Goal: Ask a question

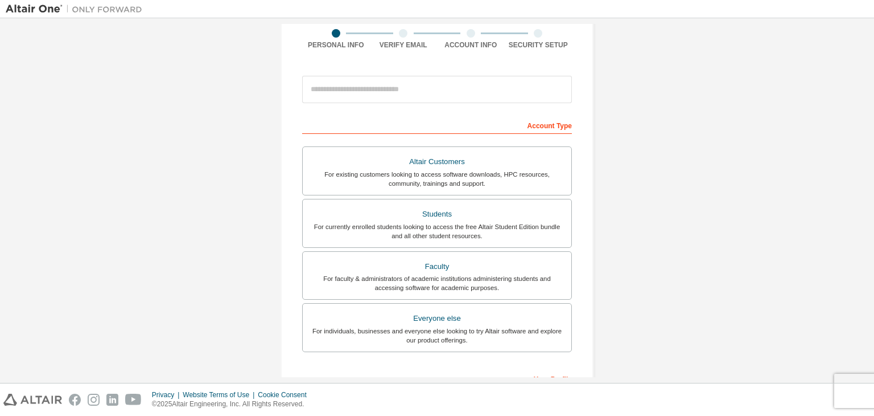
scroll to position [114, 0]
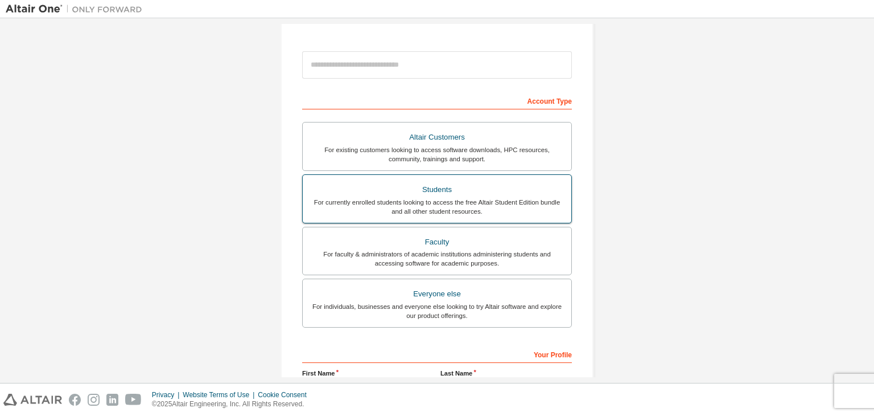
click at [517, 205] on div "For currently enrolled students looking to access the free Altair Student Editi…" at bounding box center [437, 207] width 255 height 18
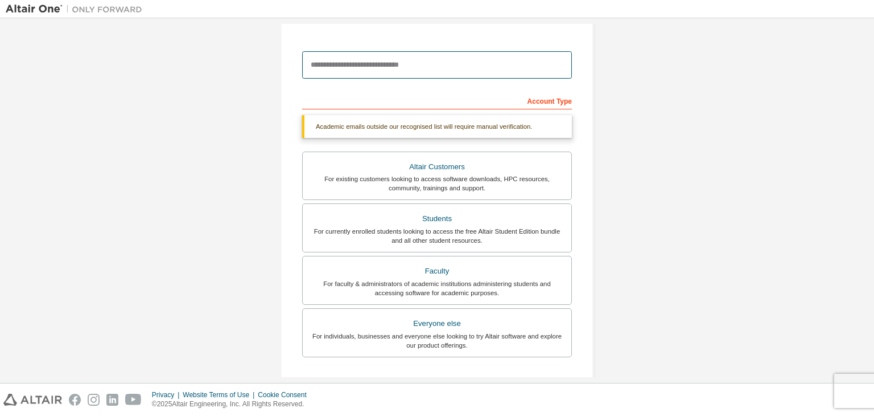
click at [426, 66] on input "email" at bounding box center [437, 64] width 270 height 27
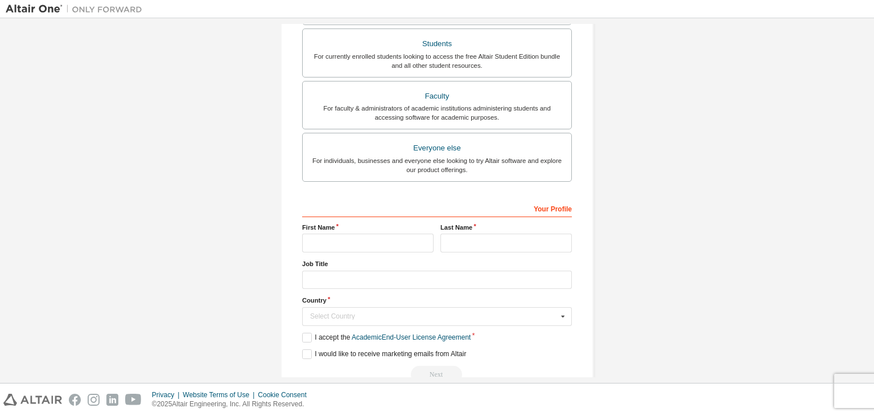
scroll to position [277, 0]
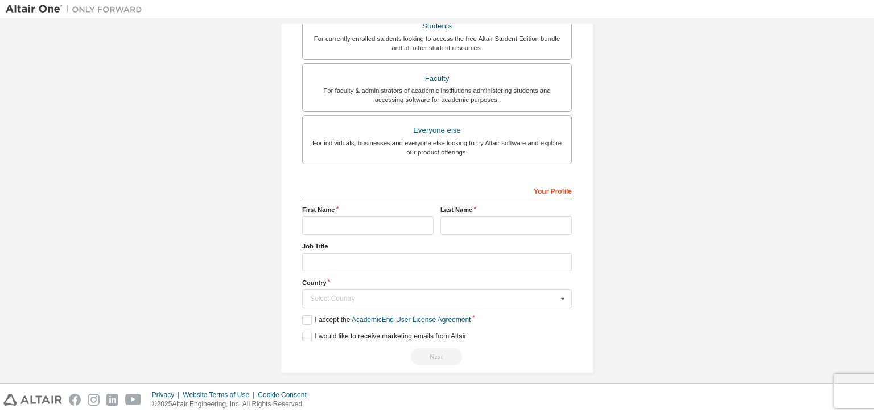
type input "**********"
click at [355, 222] on input "text" at bounding box center [367, 225] width 131 height 19
type input "*******"
click at [474, 230] on input "text" at bounding box center [506, 225] width 131 height 19
type input "*******"
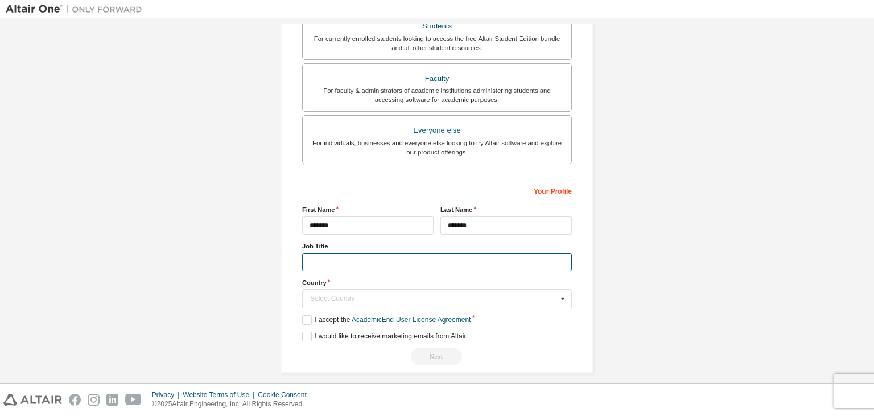
click at [379, 261] on input "text" at bounding box center [437, 262] width 270 height 19
click at [414, 292] on input "text" at bounding box center [437, 299] width 269 height 18
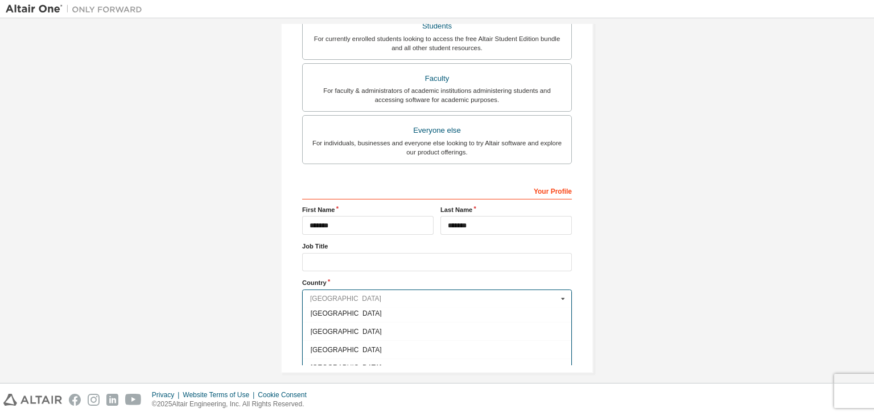
scroll to position [512, 0]
click at [406, 344] on span "Brazil" at bounding box center [437, 347] width 253 height 7
type input "***"
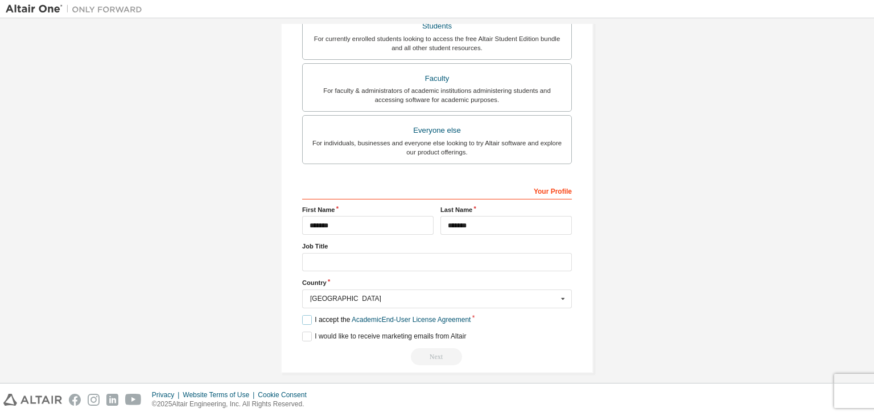
click at [303, 315] on label "I accept the Academic End-User License Agreement" at bounding box center [386, 320] width 168 height 10
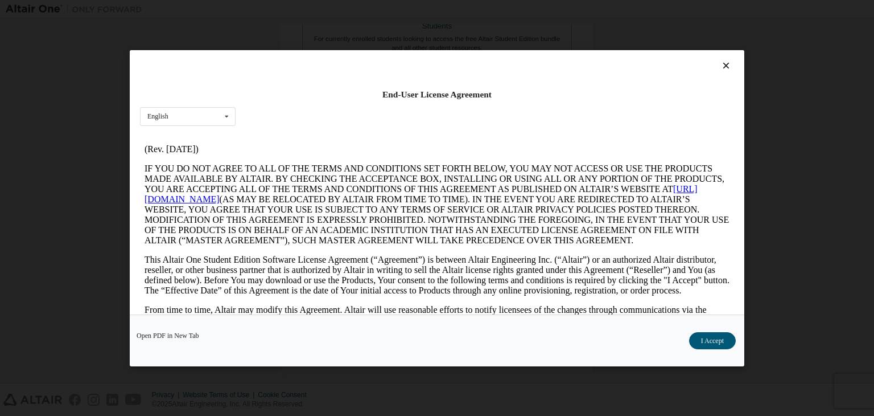
scroll to position [57, 0]
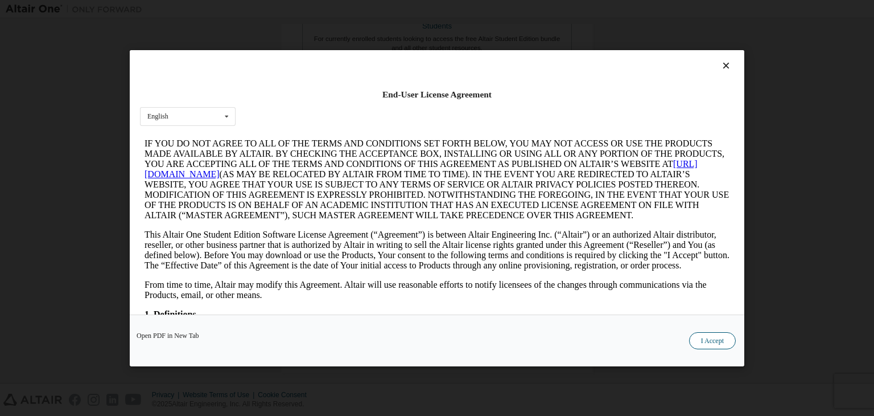
click at [722, 340] on button "I Accept" at bounding box center [712, 340] width 47 height 17
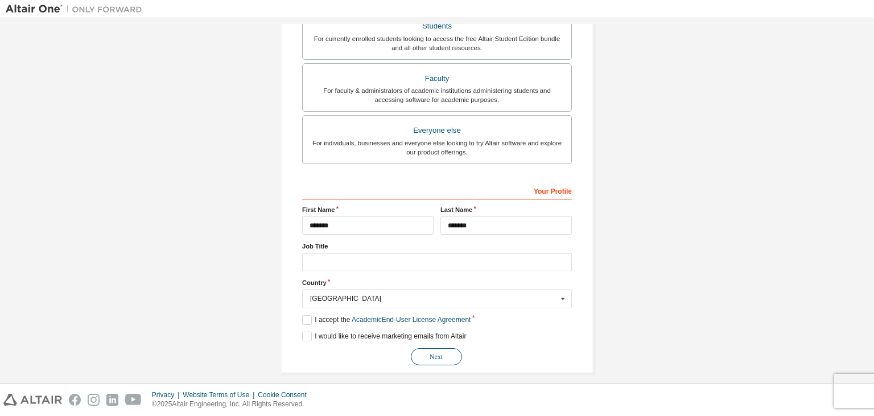
click at [434, 351] on button "Next" at bounding box center [436, 356] width 51 height 17
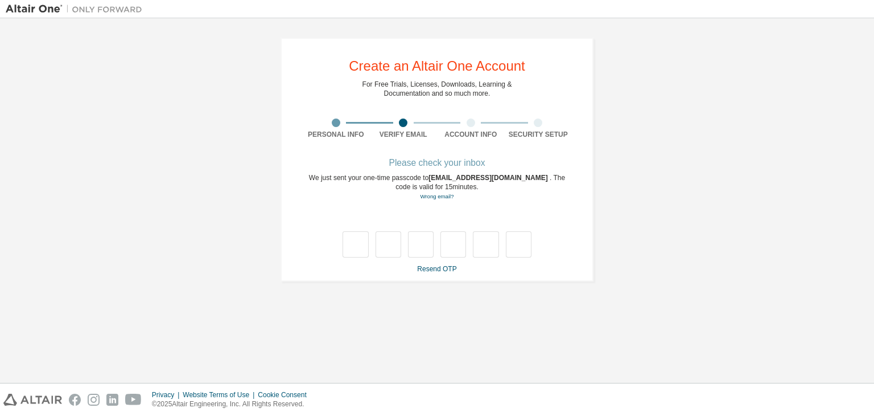
scroll to position [0, 0]
type input "*"
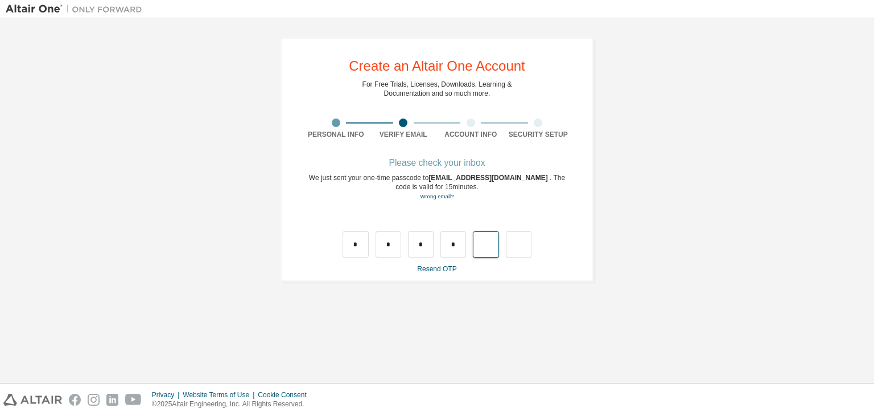
type input "*"
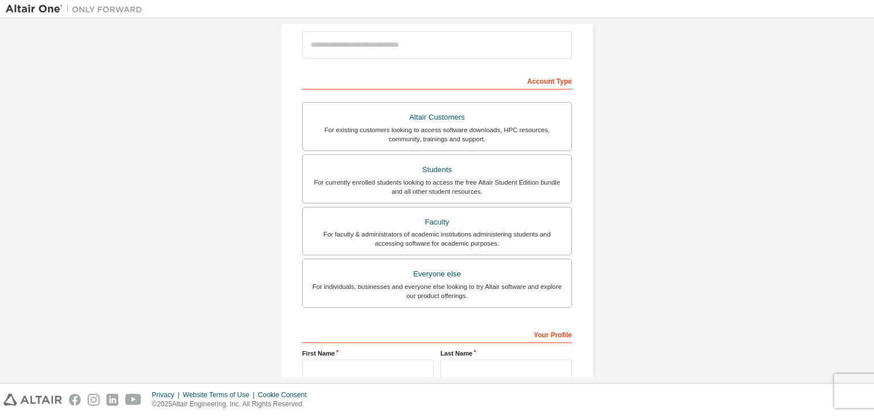
scroll to position [248, 0]
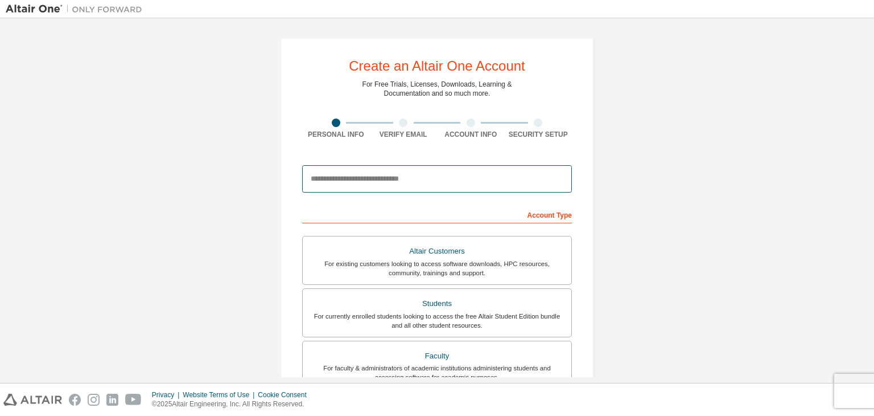
click at [397, 180] on input "email" at bounding box center [437, 178] width 270 height 27
type input "**********"
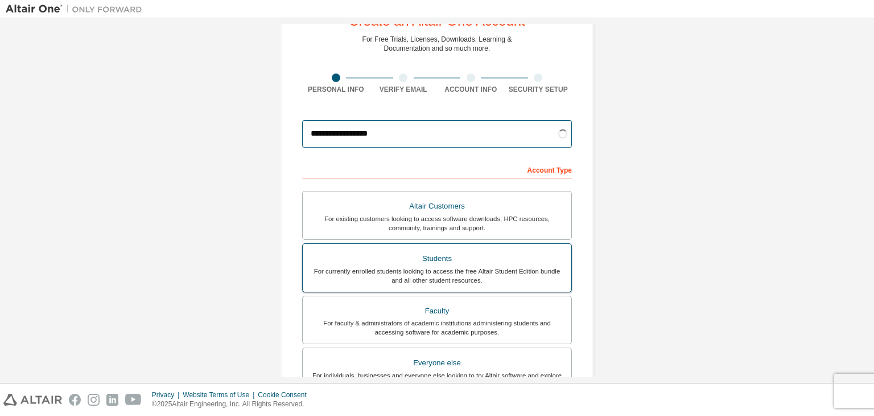
scroll to position [114, 0]
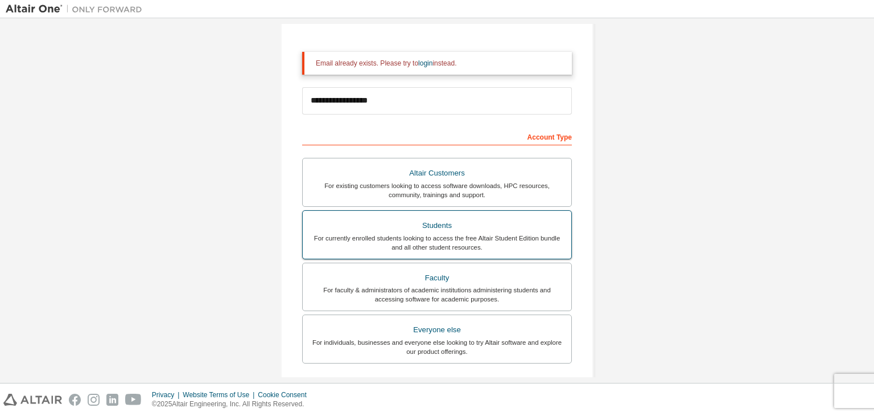
click at [486, 251] on label "Students For currently enrolled students looking to access the free Altair Stud…" at bounding box center [437, 234] width 270 height 49
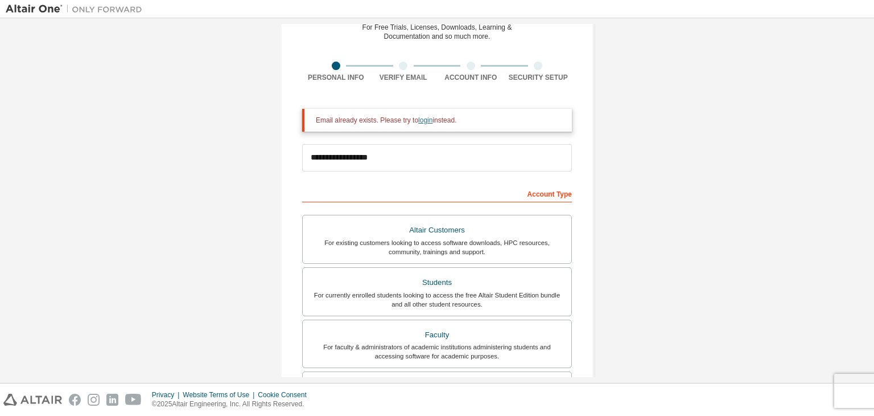
click at [418, 117] on link "login" at bounding box center [425, 120] width 14 height 8
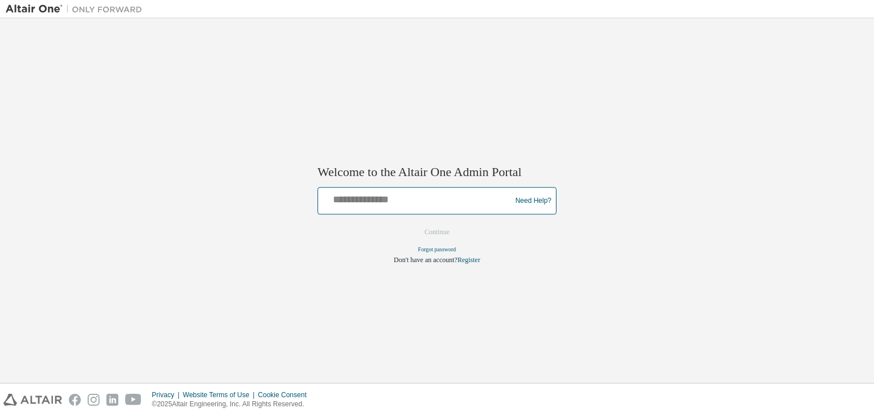
click at [403, 204] on input "text" at bounding box center [416, 198] width 187 height 17
type input "**********"
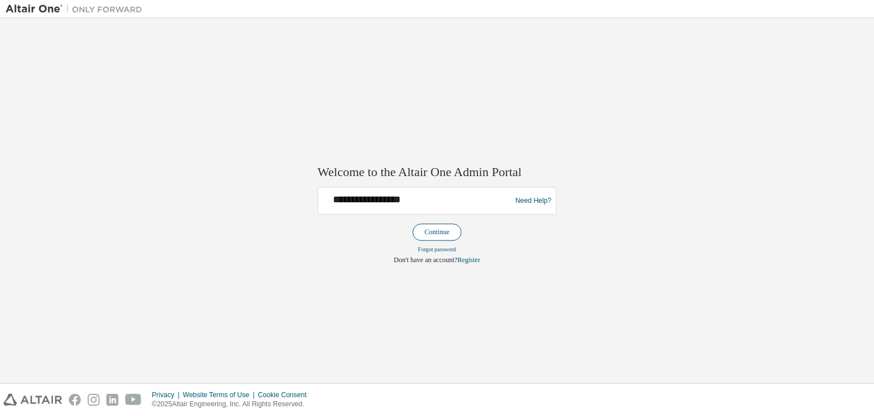
click at [439, 233] on button "Continue" at bounding box center [437, 232] width 49 height 17
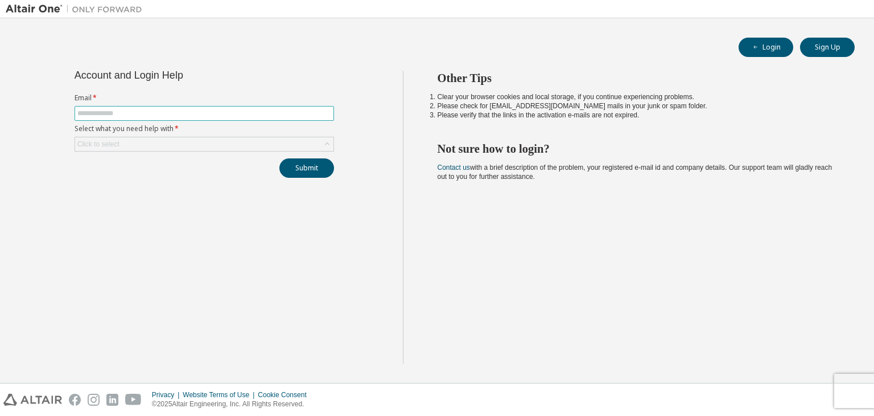
click at [171, 109] on input "text" at bounding box center [204, 113] width 254 height 9
type input "**********"
click at [158, 142] on div "Click to select" at bounding box center [204, 144] width 258 height 14
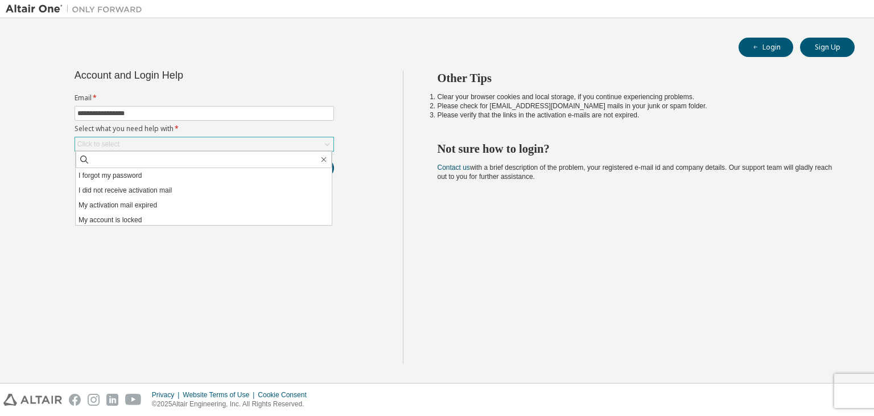
scroll to position [32, 0]
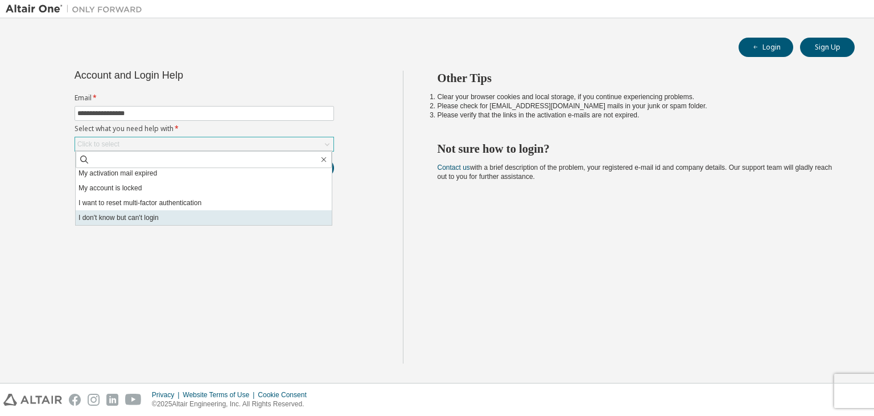
click at [162, 217] on li "I don't know but can't login" at bounding box center [204, 217] width 256 height 15
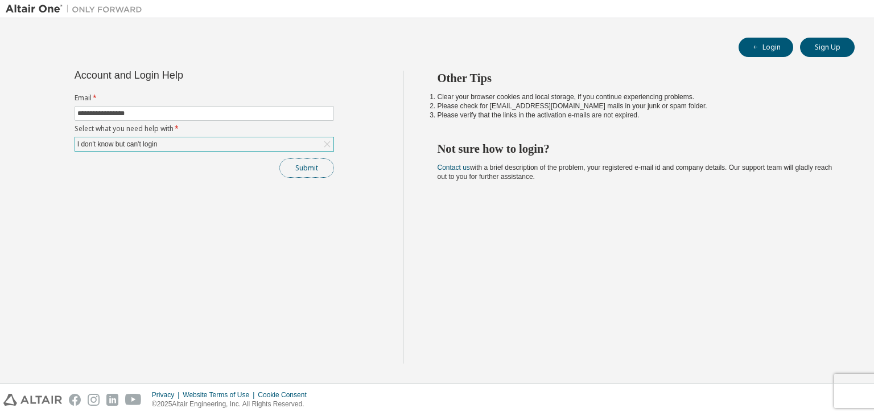
click at [287, 164] on button "Submit" at bounding box center [306, 167] width 55 height 19
